Goal: Task Accomplishment & Management: Manage account settings

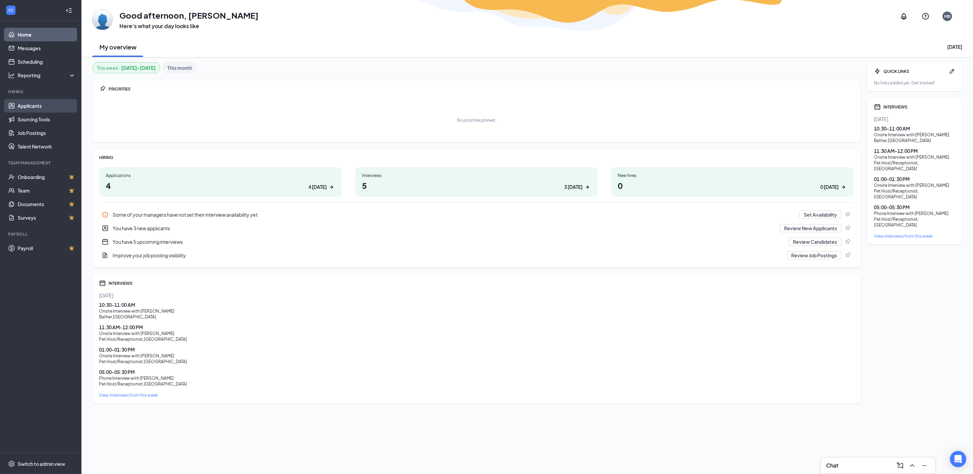
click at [42, 102] on link "Applicants" at bounding box center [47, 106] width 58 height 14
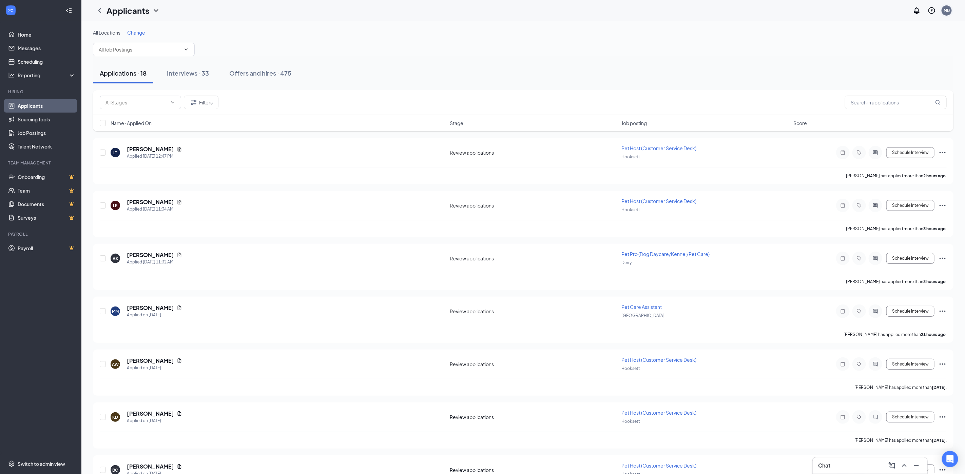
click at [946, 12] on div "MB" at bounding box center [947, 10] width 6 height 6
click at [910, 95] on link "Switch account" at bounding box center [893, 94] width 34 height 6
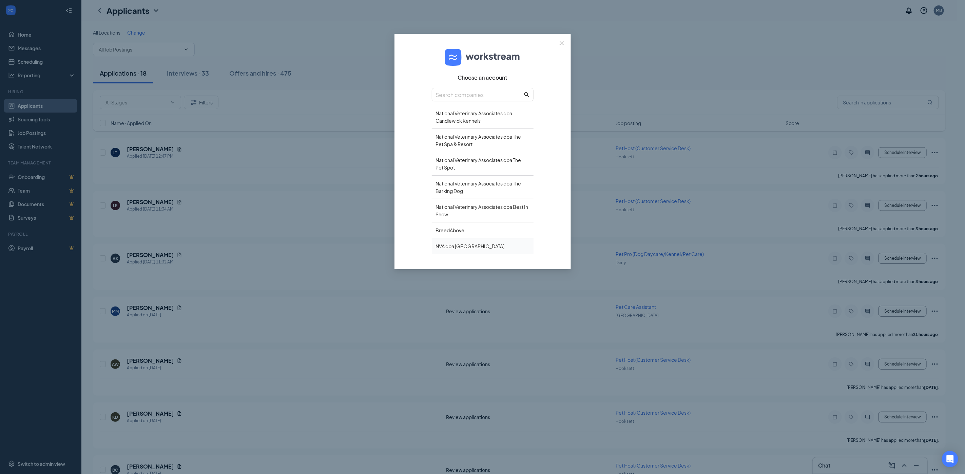
click at [472, 246] on div "NVA dba [GEOGRAPHIC_DATA]" at bounding box center [483, 246] width 102 height 16
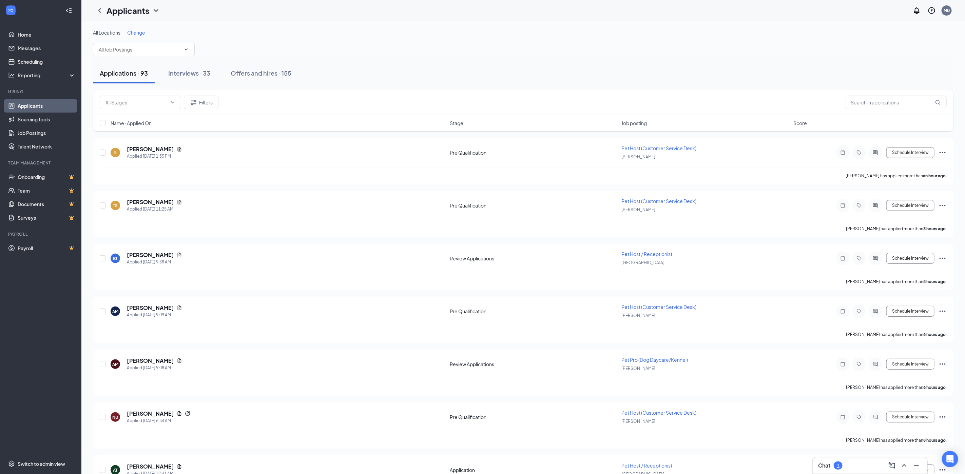
click at [841, 465] on div "1" at bounding box center [838, 466] width 9 height 8
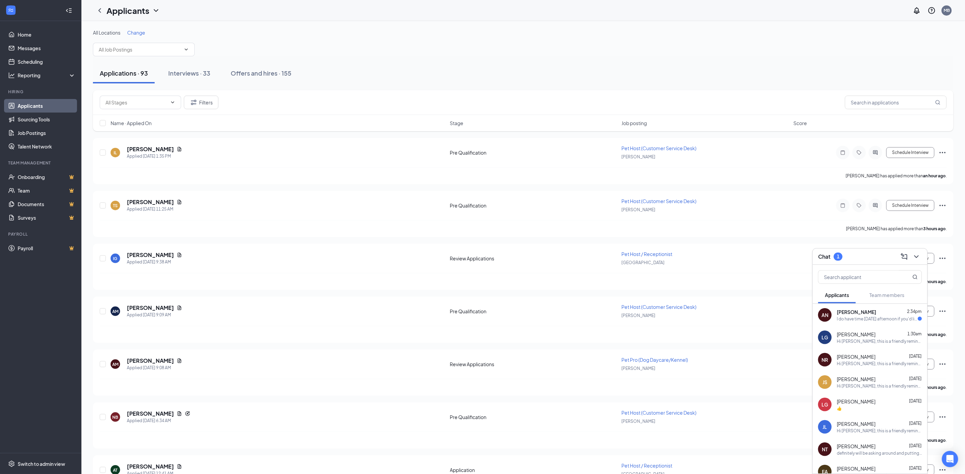
click at [872, 321] on div "I do have time tomorrow afternoon if you'd like to chat!" at bounding box center [877, 319] width 81 height 6
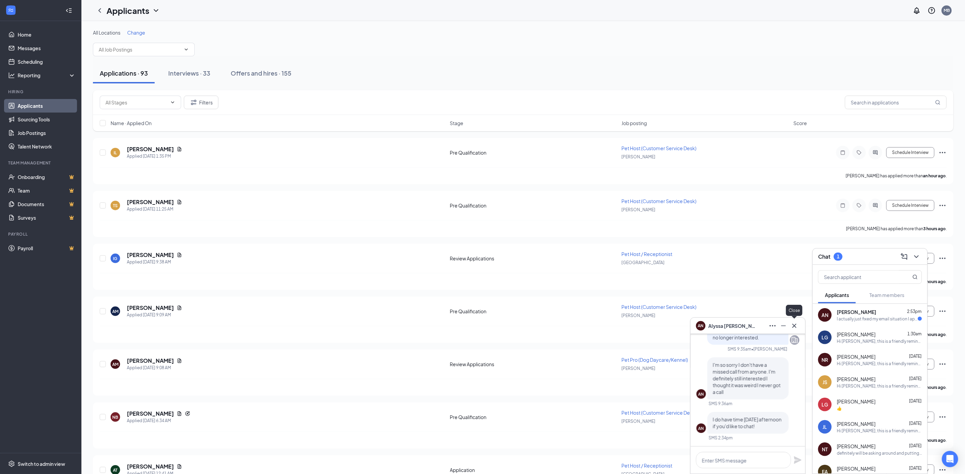
click at [793, 323] on icon "Cross" at bounding box center [794, 326] width 8 height 8
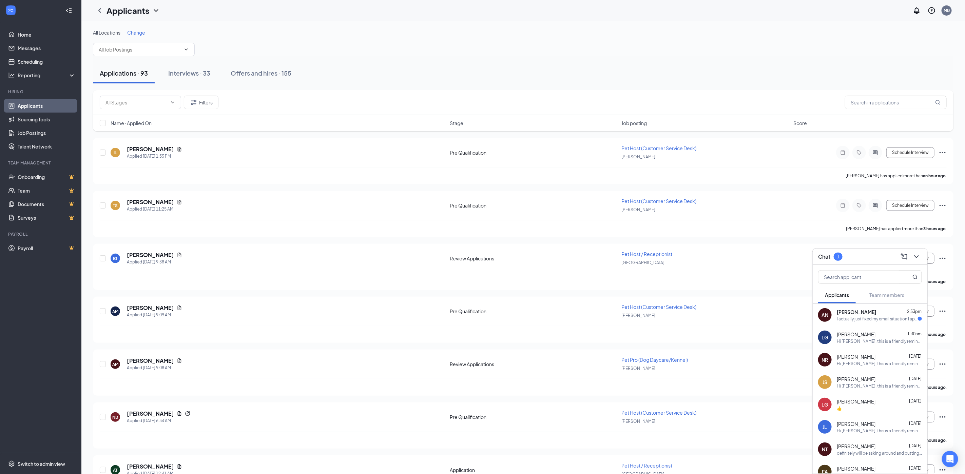
click at [850, 332] on span "Loiseau Gerdy" at bounding box center [856, 334] width 39 height 7
click at [851, 321] on div "I actually just fixed my email situation I apologize. I'm available after 3 on …" at bounding box center [877, 319] width 81 height 6
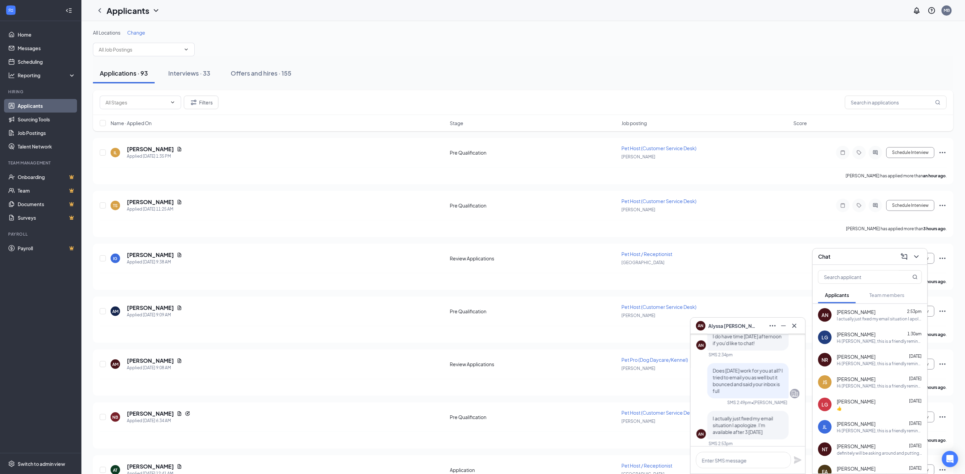
scroll to position [0, 0]
click at [797, 325] on icon "Cross" at bounding box center [794, 326] width 8 height 8
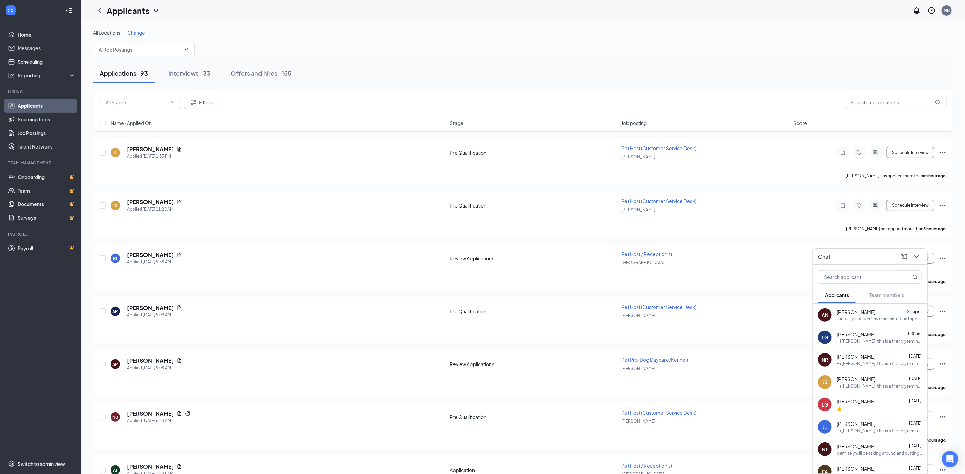
click at [925, 253] on div "Chat" at bounding box center [870, 257] width 115 height 16
